Goal: Navigation & Orientation: Find specific page/section

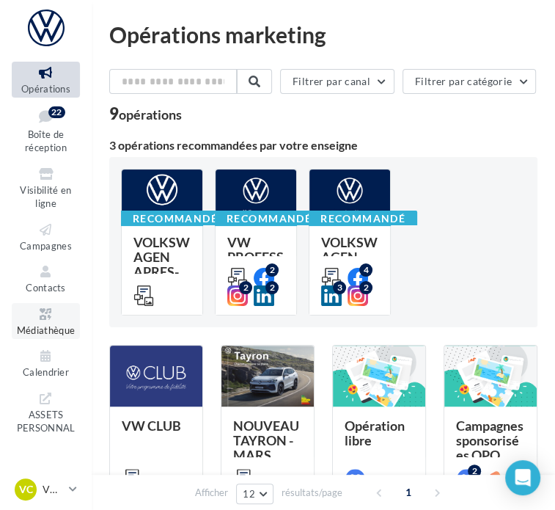
click at [40, 321] on icon at bounding box center [45, 314] width 59 height 17
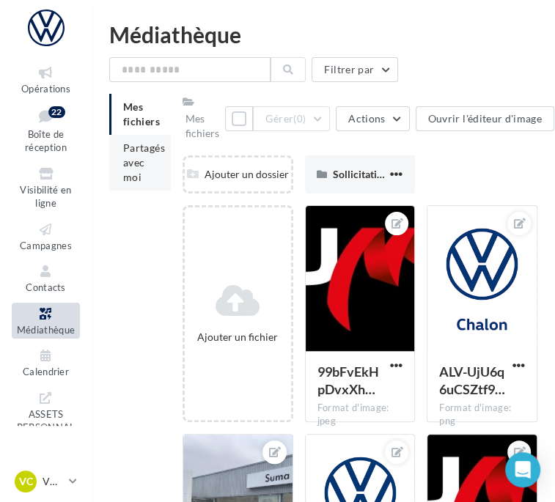
click at [144, 169] on li "Partagés avec moi" at bounding box center [140, 163] width 62 height 56
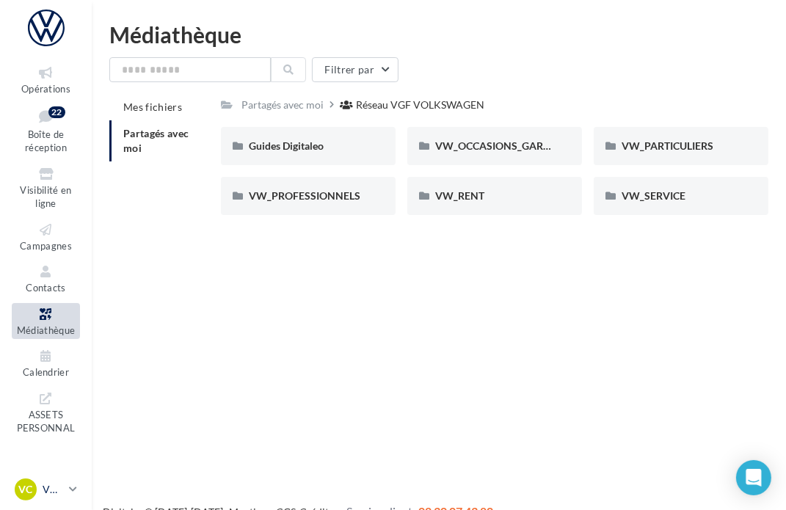
click at [65, 484] on link "VC VW CHALON vw-cha-dup" at bounding box center [46, 489] width 68 height 28
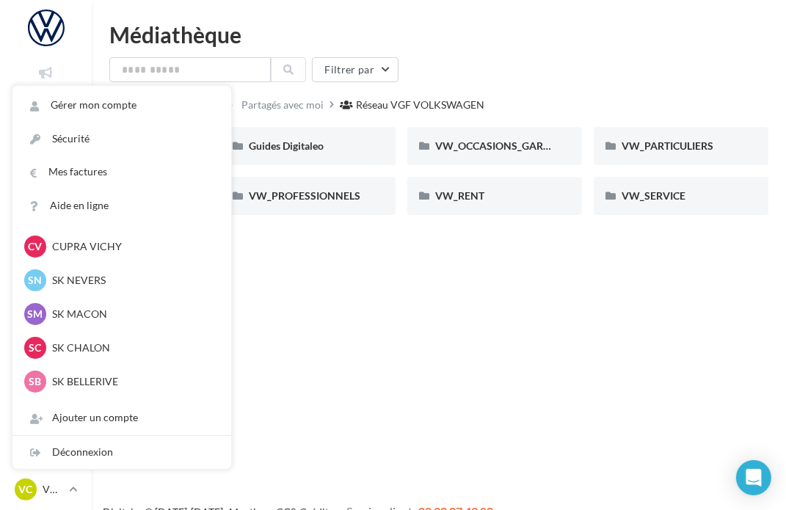
scroll to position [315, 0]
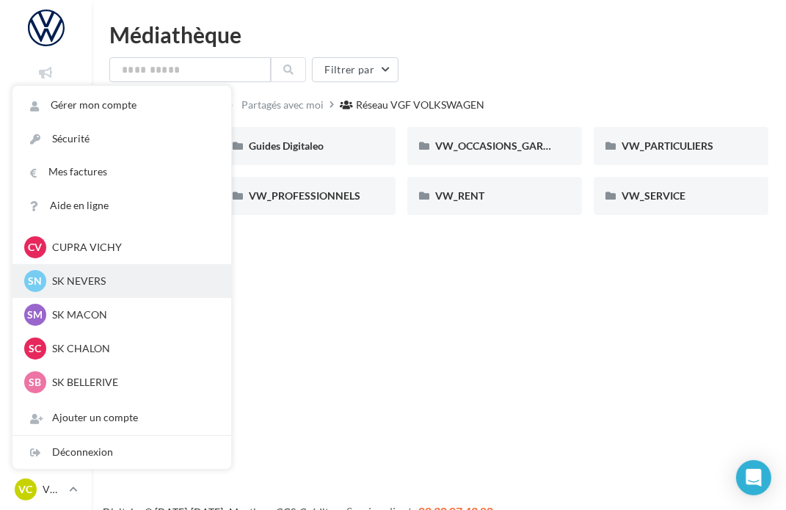
click at [100, 281] on p "SK NEVERS" at bounding box center [132, 281] width 161 height 15
